Goal: Transaction & Acquisition: Purchase product/service

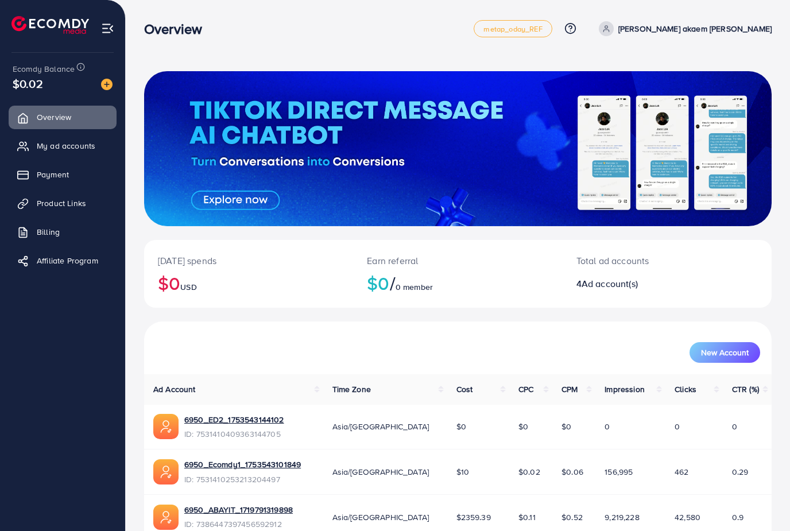
click at [61, 179] on span "Payment" at bounding box center [53, 174] width 32 height 11
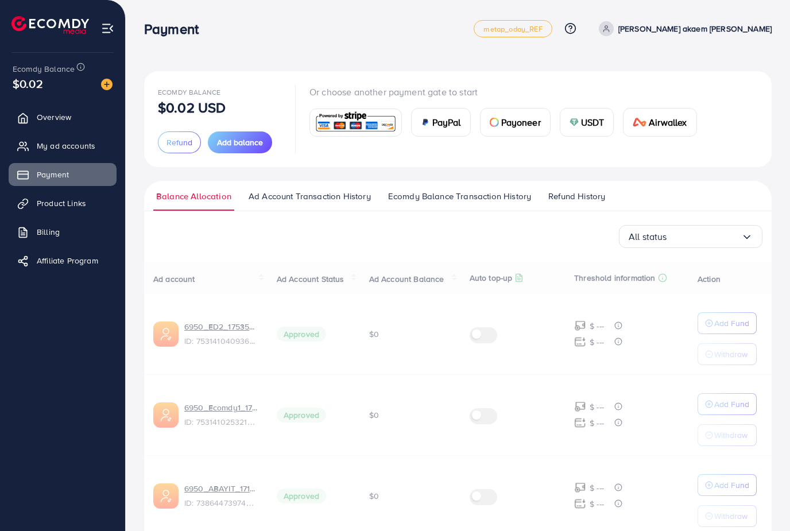
click at [56, 175] on span "Payment" at bounding box center [53, 174] width 32 height 11
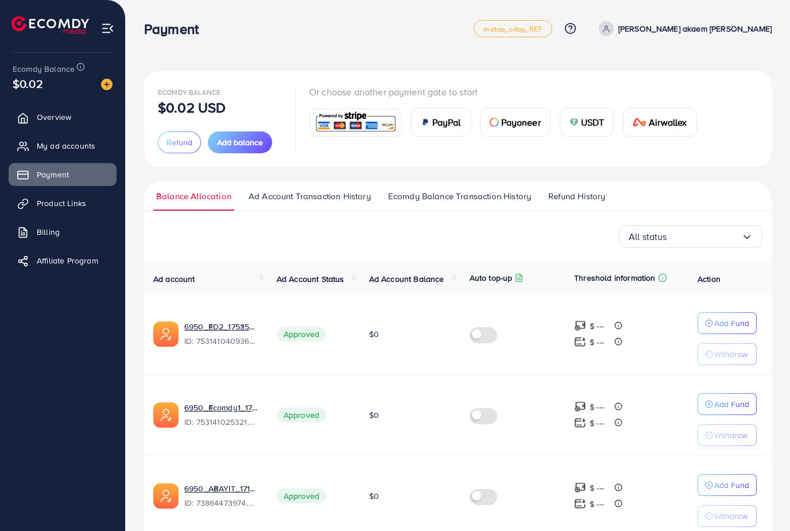
click at [237, 133] on button "Add balance" at bounding box center [240, 143] width 64 height 22
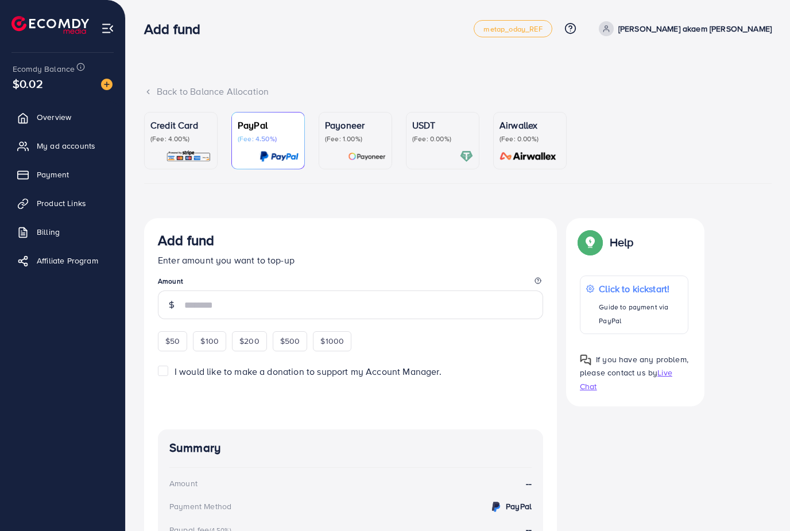
click at [183, 150] on img at bounding box center [188, 156] width 45 height 13
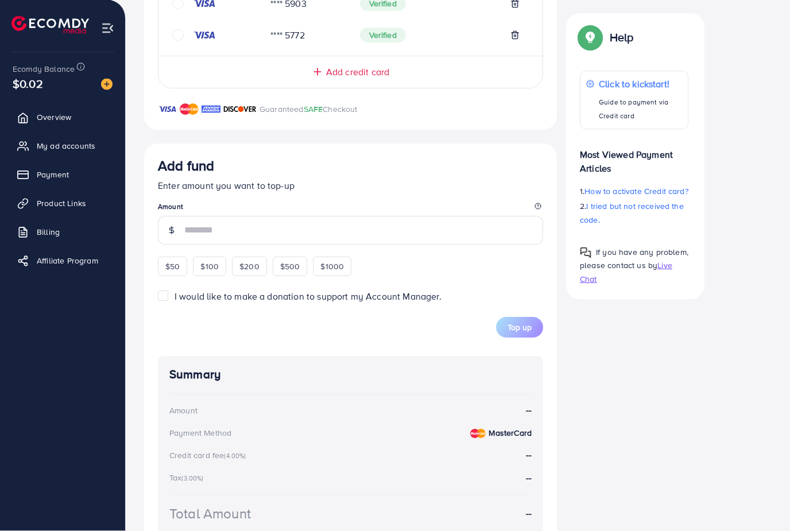
scroll to position [467, 0]
click at [291, 266] on span "$500" at bounding box center [290, 266] width 20 height 11
type input "***"
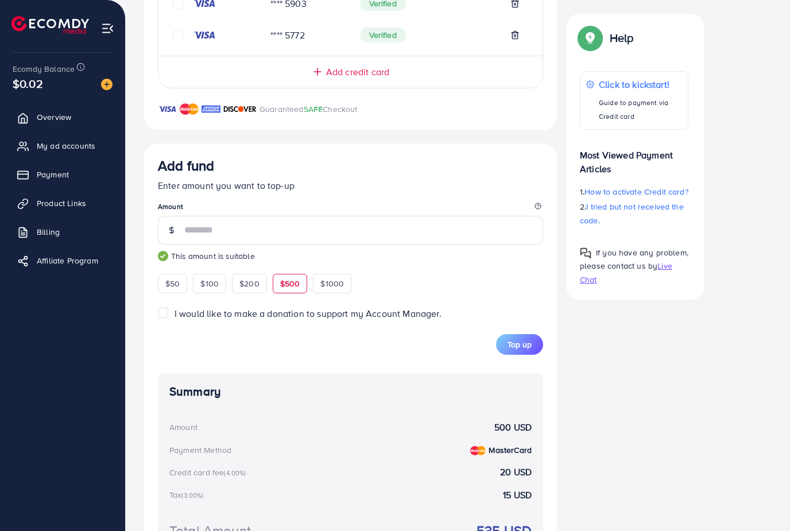
click at [519, 328] on form "Add fund Enter amount you want to top-up Amount *** This amount is suitable $50…" at bounding box center [350, 256] width 385 height 198
click at [520, 351] on button "Top up" at bounding box center [519, 344] width 47 height 21
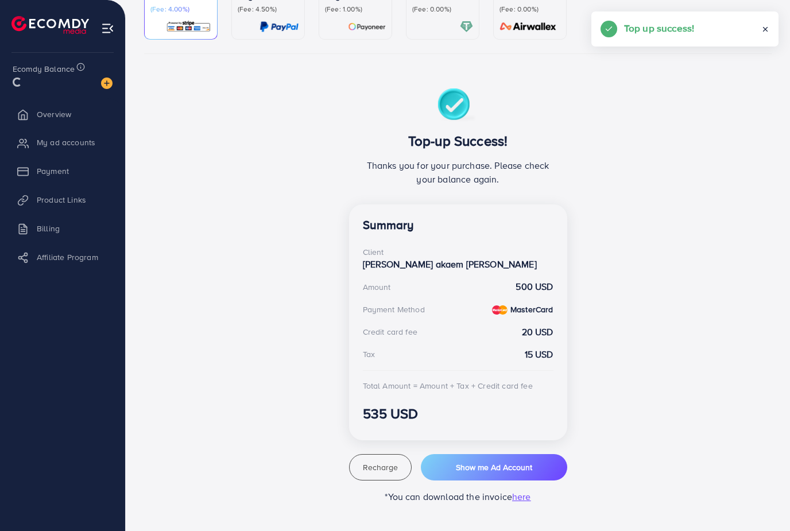
scroll to position [79, 0]
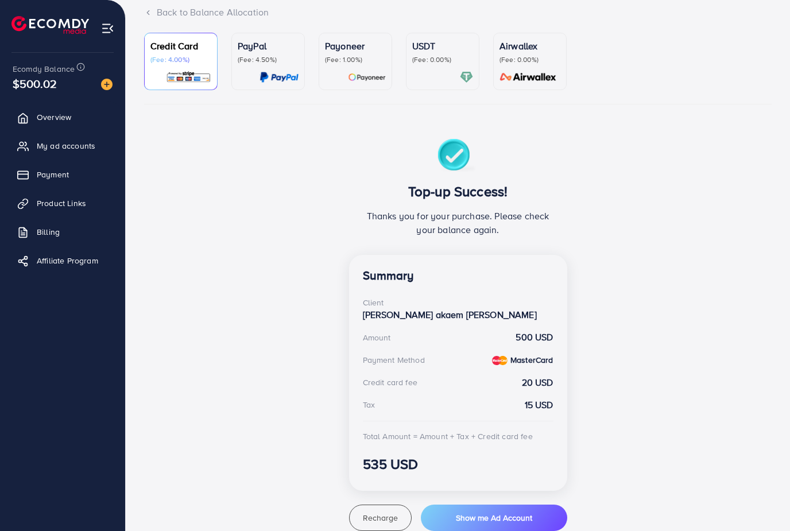
click at [80, 154] on link "My ad accounts" at bounding box center [63, 145] width 108 height 23
